Goal: Find contact information: Find contact information

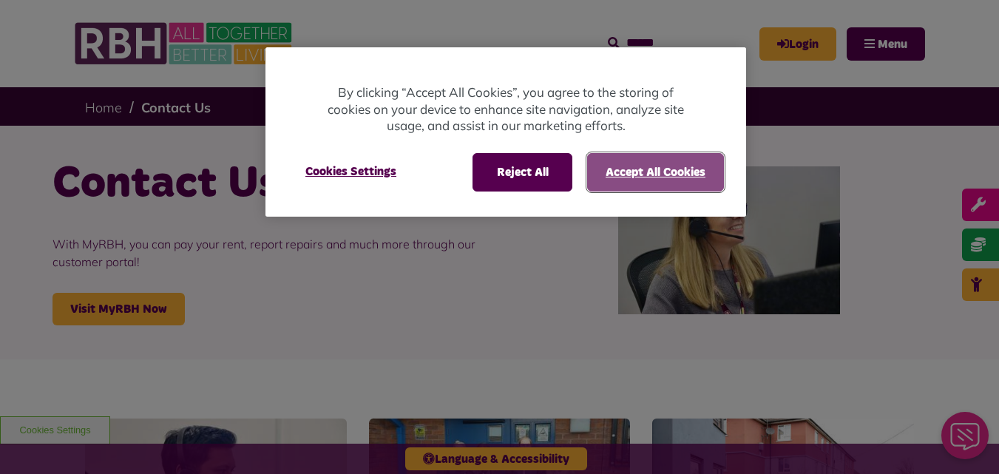
click at [631, 175] on button "Accept All Cookies" at bounding box center [655, 172] width 137 height 38
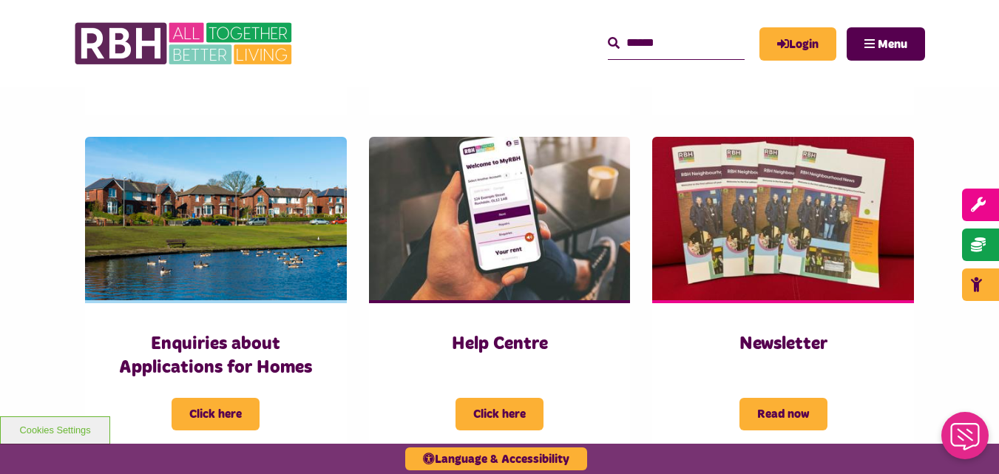
scroll to position [985, 0]
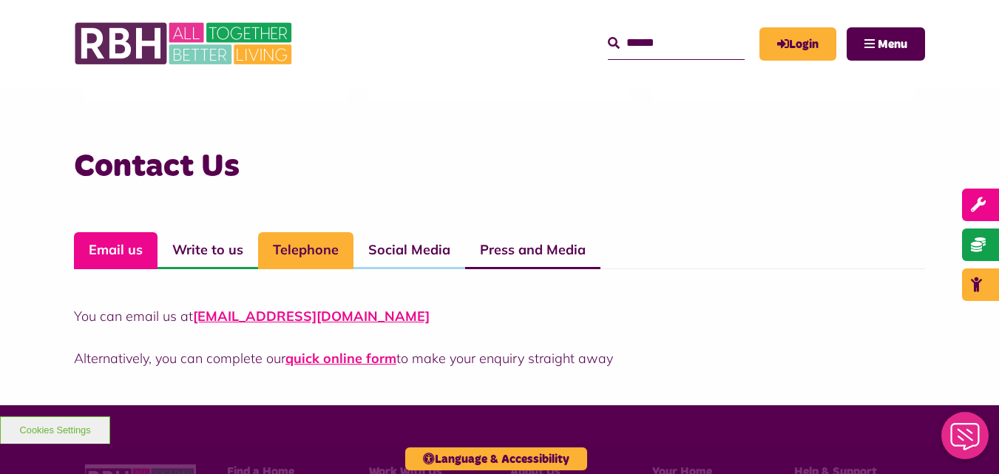
click at [300, 254] on link "Telephone" at bounding box center [305, 250] width 95 height 37
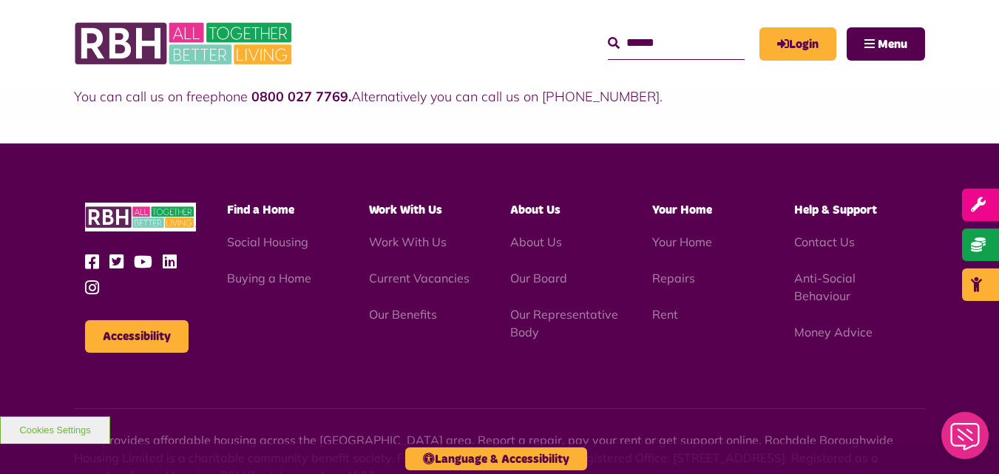
scroll to position [1201, 0]
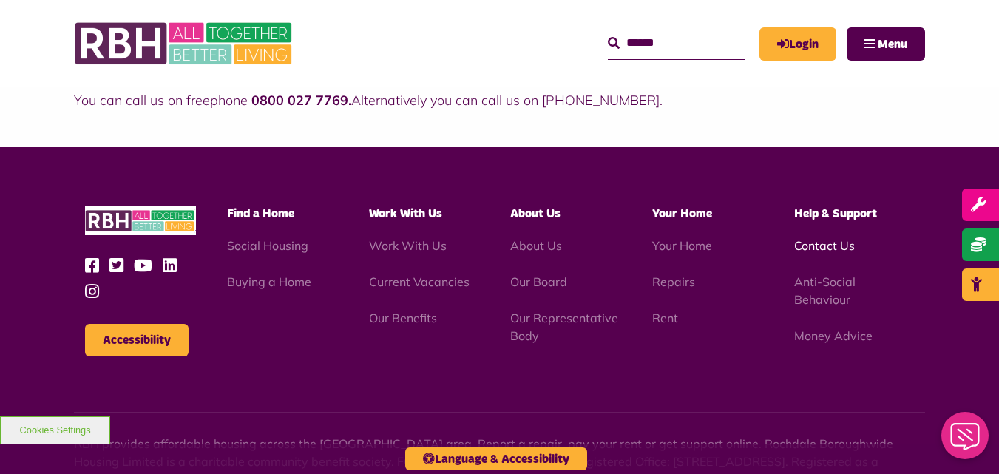
click at [829, 242] on link "Contact Us" at bounding box center [825, 245] width 61 height 15
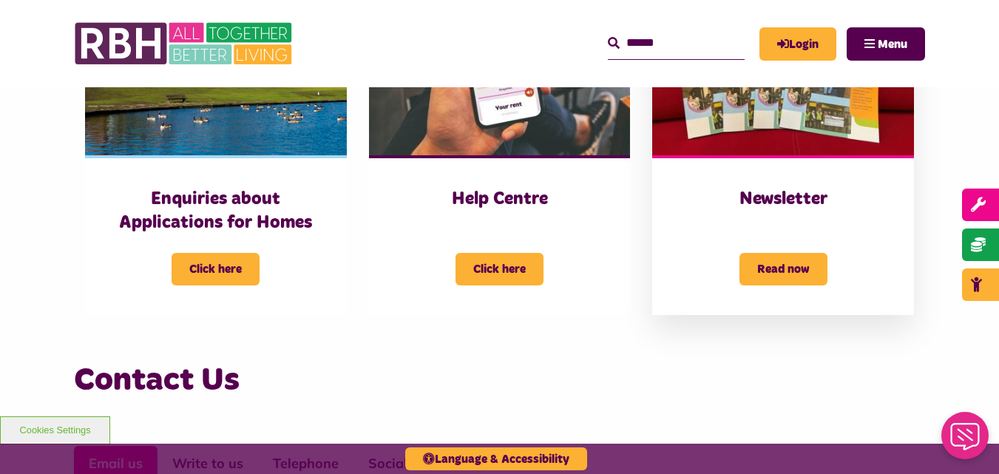
scroll to position [792, 0]
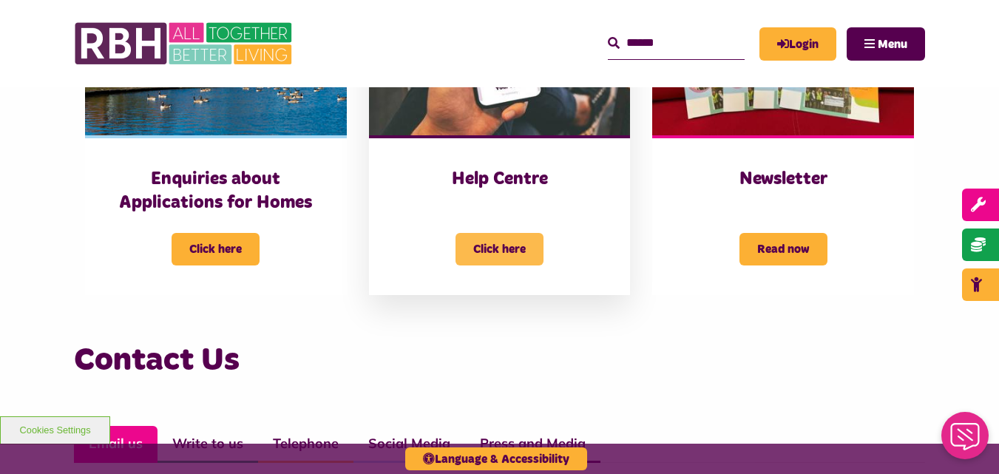
click at [509, 243] on span "Click here" at bounding box center [500, 249] width 88 height 33
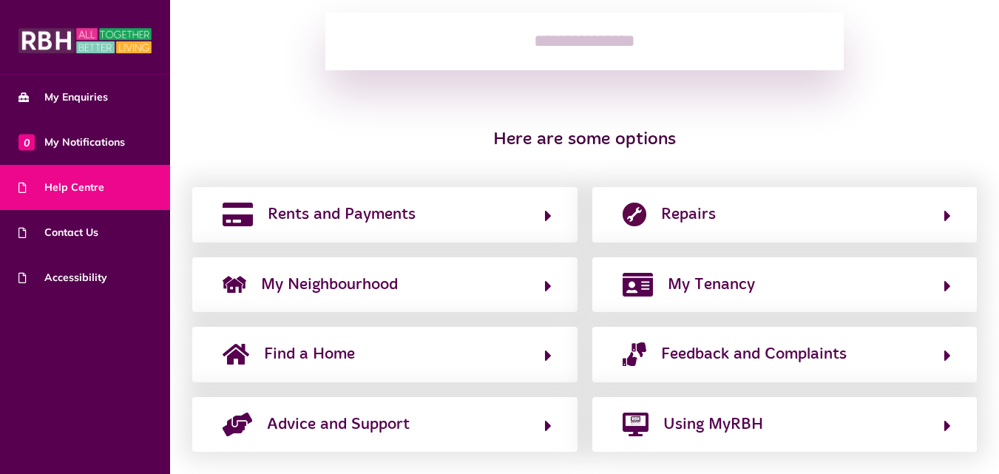
scroll to position [251, 0]
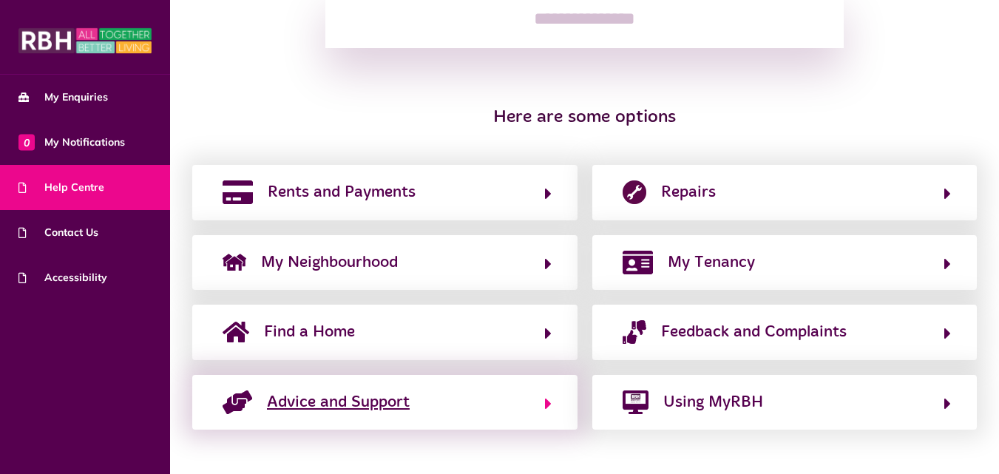
click at [482, 394] on button "Advice and Support" at bounding box center [385, 402] width 334 height 25
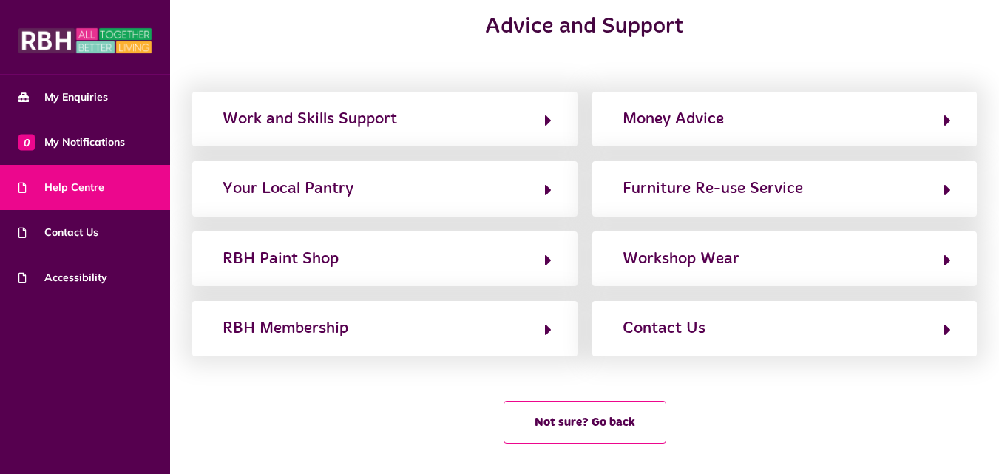
scroll to position [59, 0]
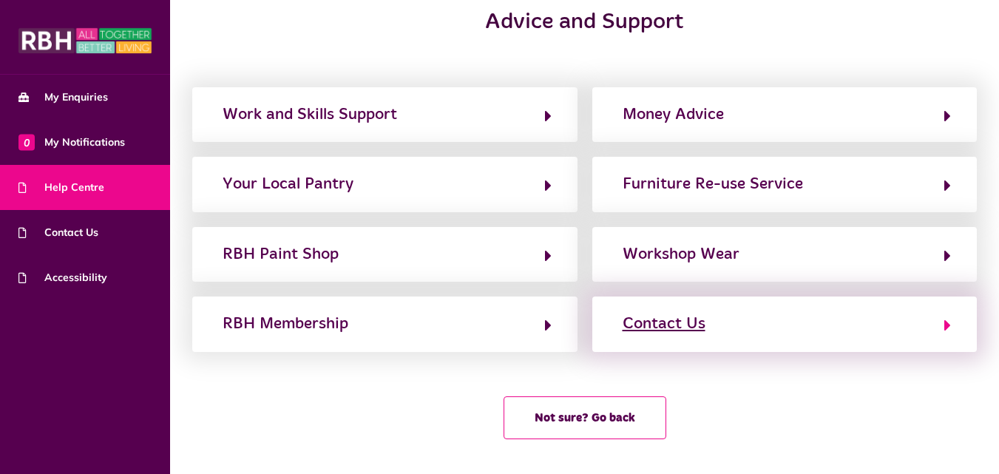
click at [690, 323] on div "Contact Us" at bounding box center [664, 324] width 83 height 24
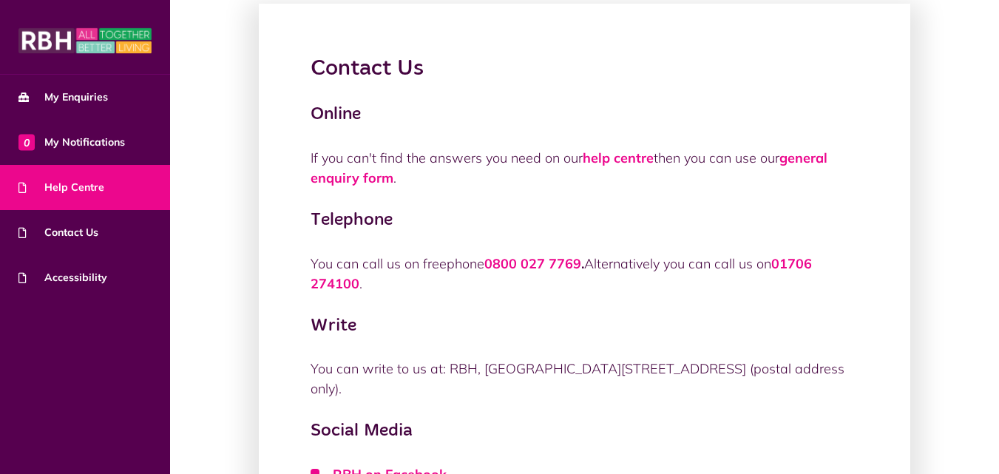
scroll to position [73, 0]
